Goal: Information Seeking & Learning: Learn about a topic

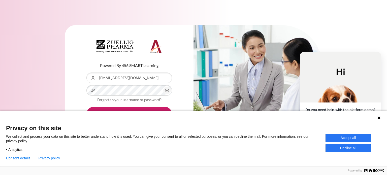
type input "[EMAIL_ADDRESS][DOMAIN_NAME]"
click at [381, 116] on div "Language 1 Language 2 Language 3" at bounding box center [193, 117] width 387 height 13
click at [378, 119] on icon at bounding box center [378, 117] width 3 height 3
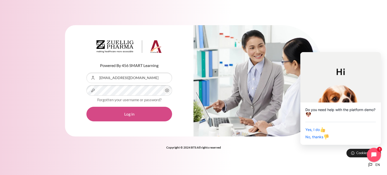
click at [148, 113] on button "Log in" at bounding box center [129, 114] width 86 height 15
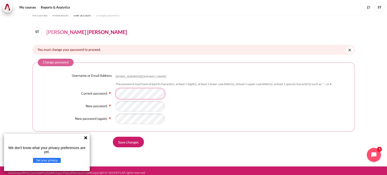
scroll to position [12, 0]
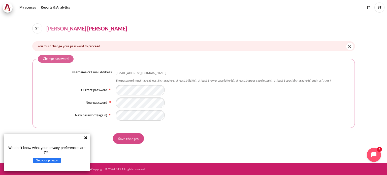
click at [130, 135] on input "Save changes" at bounding box center [128, 138] width 31 height 11
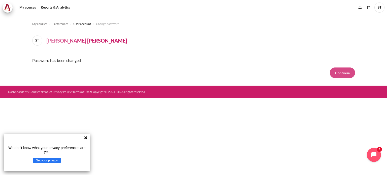
click at [337, 75] on button "Continue" at bounding box center [342, 73] width 25 height 11
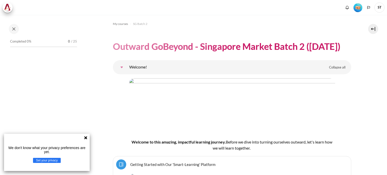
click at [84, 138] on icon at bounding box center [86, 138] width 4 height 4
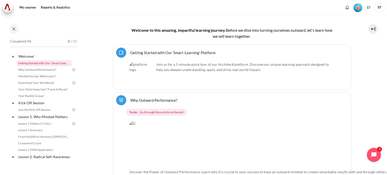
click at [52, 62] on link "Getting Started with Our 'Smart-Learning' Platform" at bounding box center [44, 63] width 55 height 6
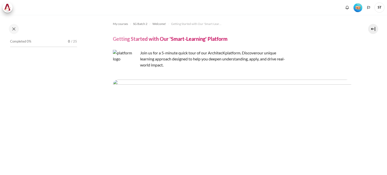
click at [202, 97] on img "Content" at bounding box center [232, 98] width 238 height 37
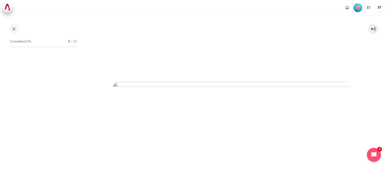
scroll to position [126, 0]
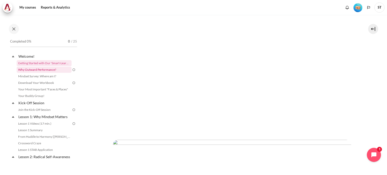
click at [46, 68] on link "Why Outward Performance?" at bounding box center [44, 70] width 55 height 6
click at [120, 148] on button "Next" at bounding box center [122, 149] width 18 height 11
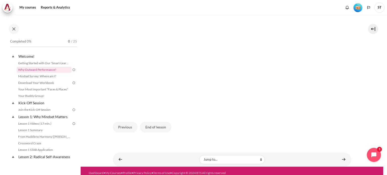
scroll to position [151, 0]
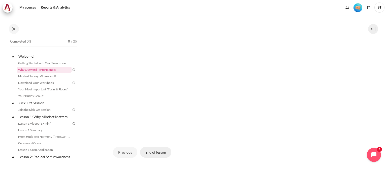
click at [155, 150] on button "End of lesson" at bounding box center [155, 152] width 31 height 11
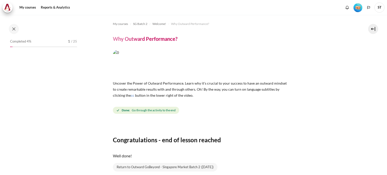
scroll to position [38, 0]
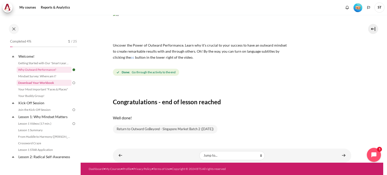
click at [43, 82] on link "Download Your Workbook" at bounding box center [44, 83] width 55 height 6
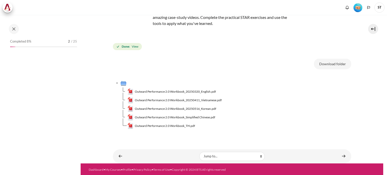
scroll to position [50, 0]
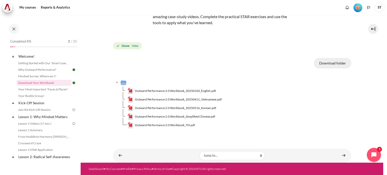
click at [331, 64] on button "Download folder" at bounding box center [332, 63] width 37 height 11
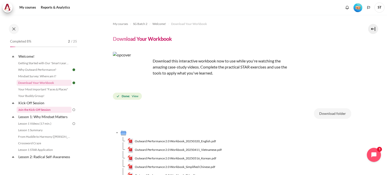
click at [44, 110] on link "Join the Kick-Off Session" at bounding box center [44, 110] width 55 height 6
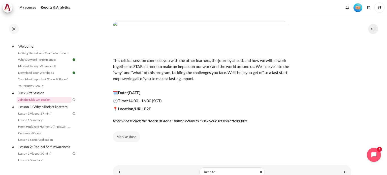
scroll to position [45, 0]
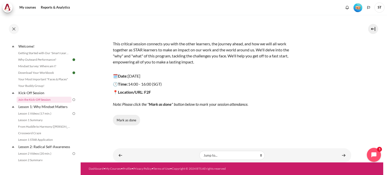
click at [127, 120] on button "Mark as done" at bounding box center [126, 120] width 27 height 11
click at [56, 114] on link "Lesson 1 Videos (17 min.)" at bounding box center [44, 114] width 55 height 6
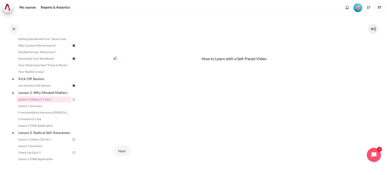
scroll to position [264, 0]
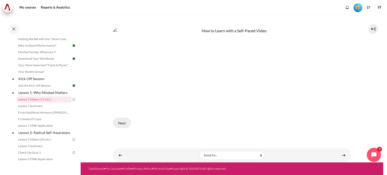
click at [124, 123] on button "Next" at bounding box center [122, 123] width 18 height 11
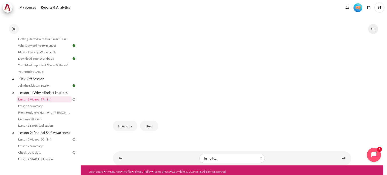
scroll to position [156, 0]
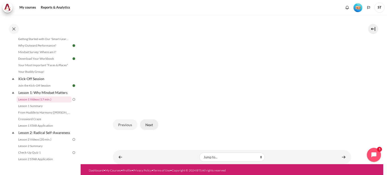
click at [147, 123] on button "Next" at bounding box center [149, 124] width 18 height 11
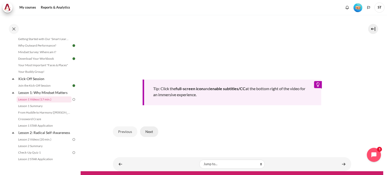
scroll to position [224, 0]
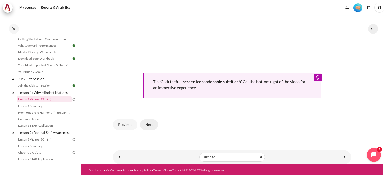
click at [147, 121] on button "Next" at bounding box center [149, 124] width 18 height 11
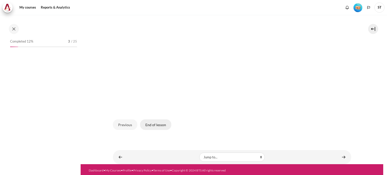
scroll to position [24, 0]
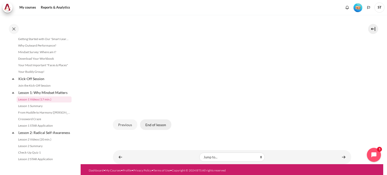
click at [149, 122] on button "End of lesson" at bounding box center [155, 124] width 31 height 11
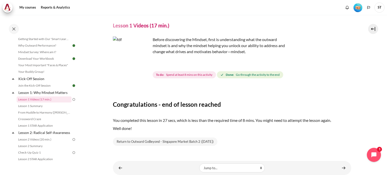
scroll to position [26, 0]
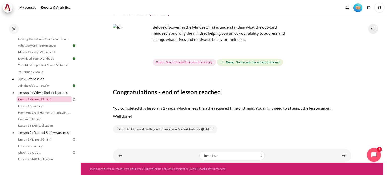
click at [48, 98] on link "Lesson 1 Videos (17 min.)" at bounding box center [44, 99] width 55 height 6
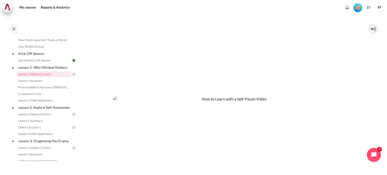
scroll to position [264, 0]
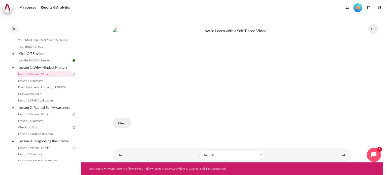
click at [124, 123] on button "Next" at bounding box center [122, 123] width 18 height 11
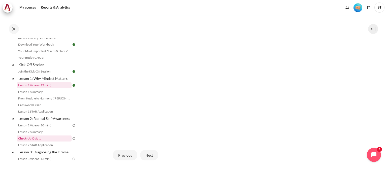
scroll to position [49, 0]
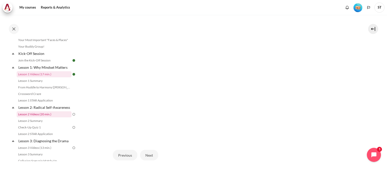
click at [52, 117] on link "Lesson 2 Videos (20 min.)" at bounding box center [44, 114] width 55 height 6
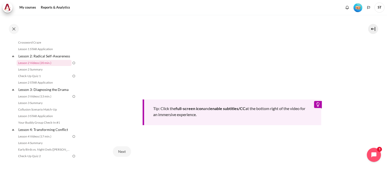
scroll to position [211, 0]
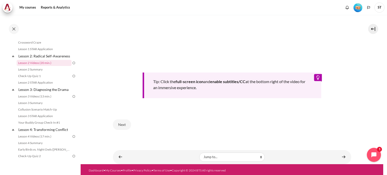
click at [218, 92] on div "Tip: Click the full-screen icon and enable subtitles/CC at the bottom right of …" at bounding box center [232, 86] width 179 height 26
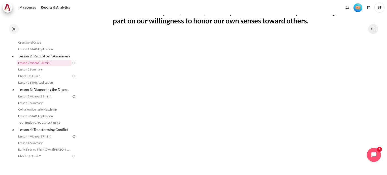
scroll to position [110, 0]
